Goal: Task Accomplishment & Management: Manage account settings

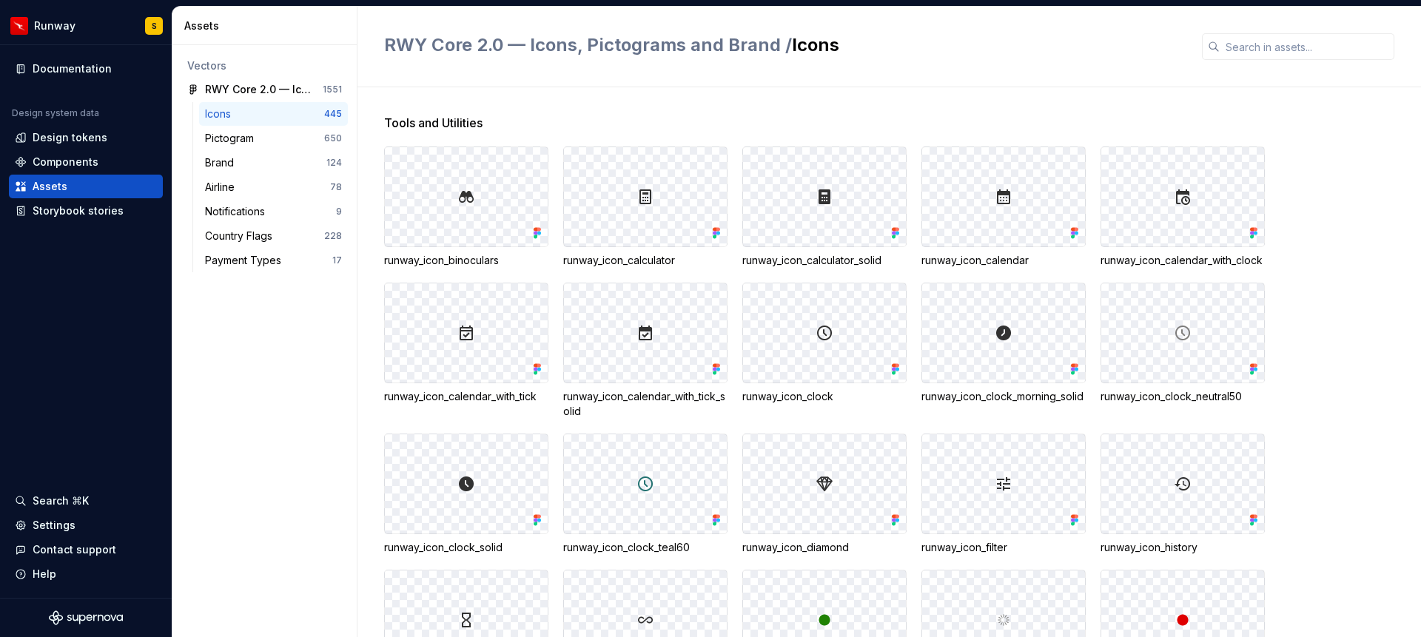
click at [688, 185] on div at bounding box center [645, 196] width 163 height 99
click at [592, 181] on div at bounding box center [645, 196] width 163 height 99
click at [613, 173] on div at bounding box center [645, 196] width 163 height 99
click at [741, 123] on div "Tools and Utilities" at bounding box center [902, 123] width 1037 height 18
click at [1266, 49] on input "text" at bounding box center [1306, 46] width 175 height 27
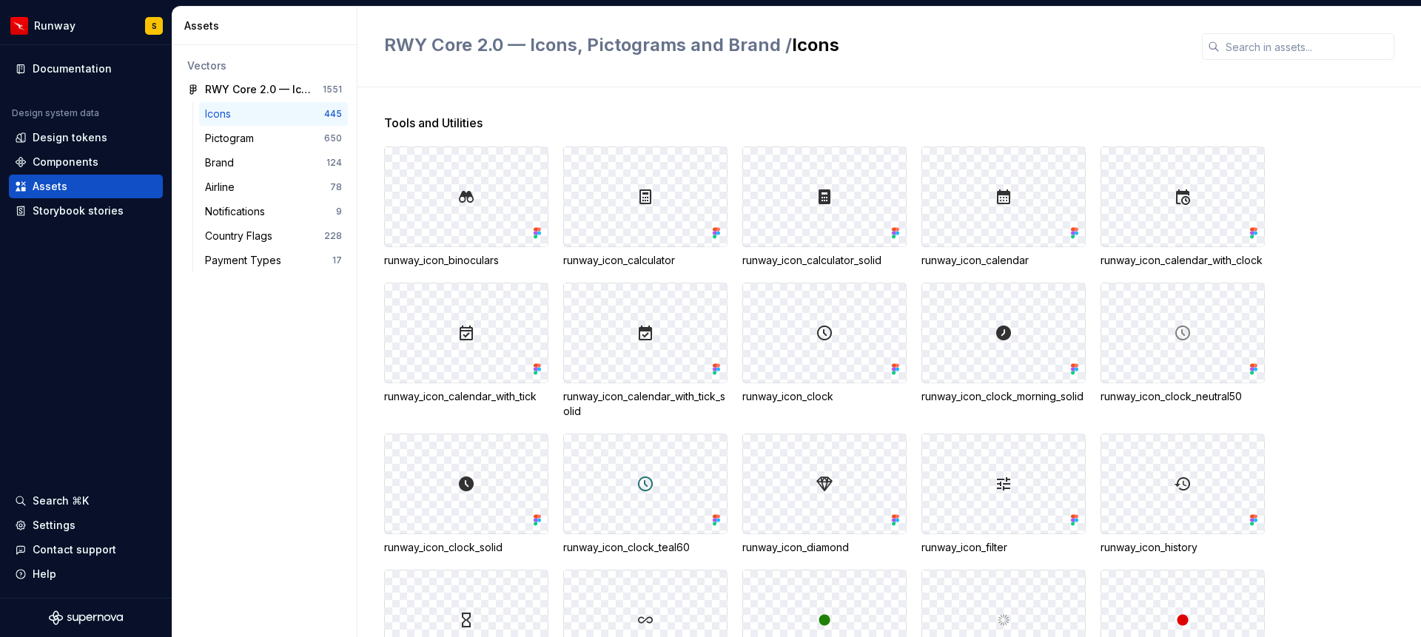
click at [1102, 40] on h2 "RWY Core 2.0 — Icons, Pictograms and Brand / Icons" at bounding box center [784, 45] width 800 height 24
click at [921, 58] on div "RWY Core 2.0 — Icons, Pictograms and Brand / Icons" at bounding box center [784, 46] width 800 height 27
click at [44, 532] on div "Settings" at bounding box center [54, 525] width 43 height 15
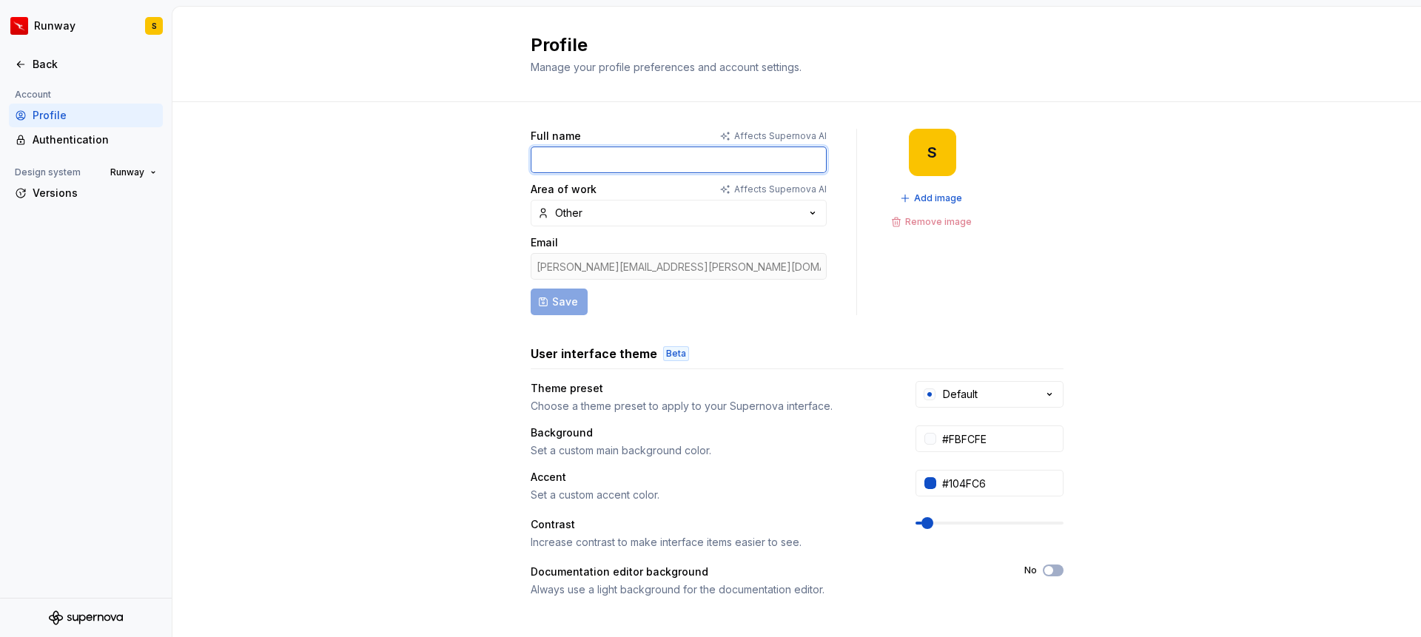
click at [579, 154] on input "Full name" at bounding box center [678, 159] width 296 height 27
click at [474, 64] on div "Profile Manage your profile preferences and account settings." at bounding box center [796, 54] width 1248 height 95
click at [590, 161] on input "Full name" at bounding box center [678, 159] width 296 height 27
click at [1014, 149] on div "Full name Affects Supernova AI Area of work Affects Supernova AI Other Email [P…" at bounding box center [796, 222] width 533 height 186
click at [718, 155] on input "Full name" at bounding box center [678, 159] width 296 height 27
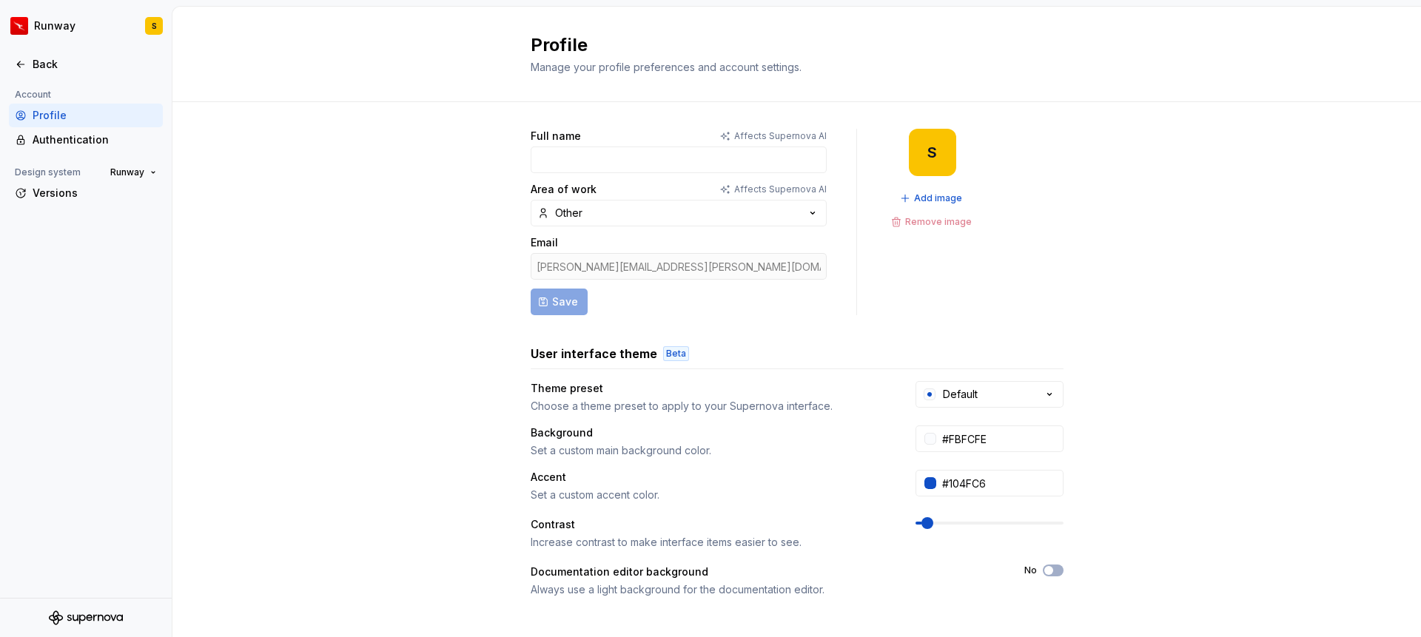
click at [875, 49] on h2 "Profile" at bounding box center [787, 45] width 515 height 24
